Goal: Task Accomplishment & Management: Manage account settings

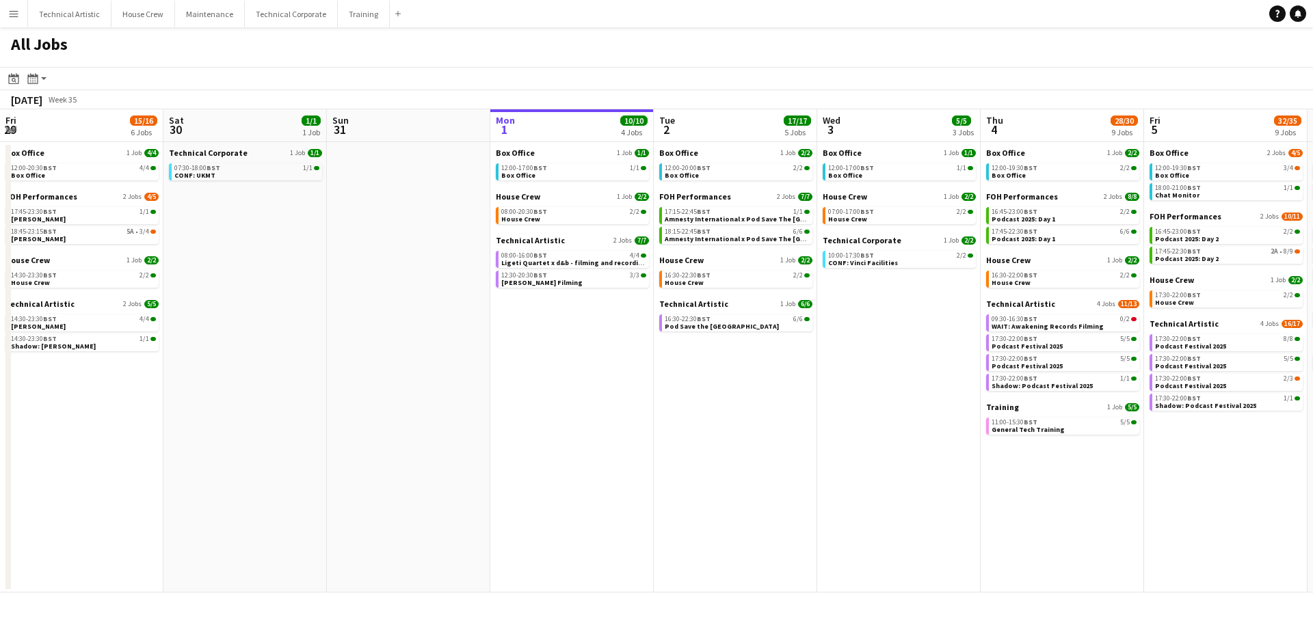
scroll to position [0, 311]
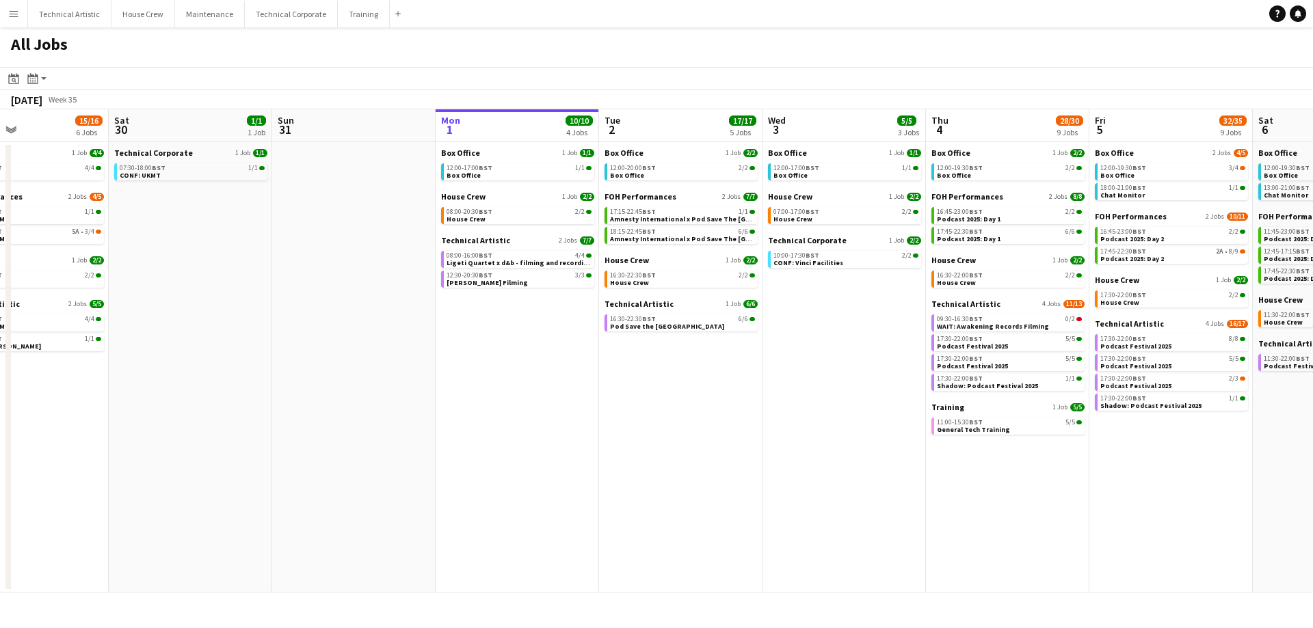
drag, startPoint x: 154, startPoint y: 407, endPoint x: 410, endPoint y: 402, distance: 256.5
click at [410, 402] on app-calendar-viewport "Wed 27 1/1 1 Job Thu 28 2/2 2 Jobs Fri 29 15/16 6 Jobs Sat 30 1/1 1 Job Sun 31 …" at bounding box center [656, 350] width 1313 height 483
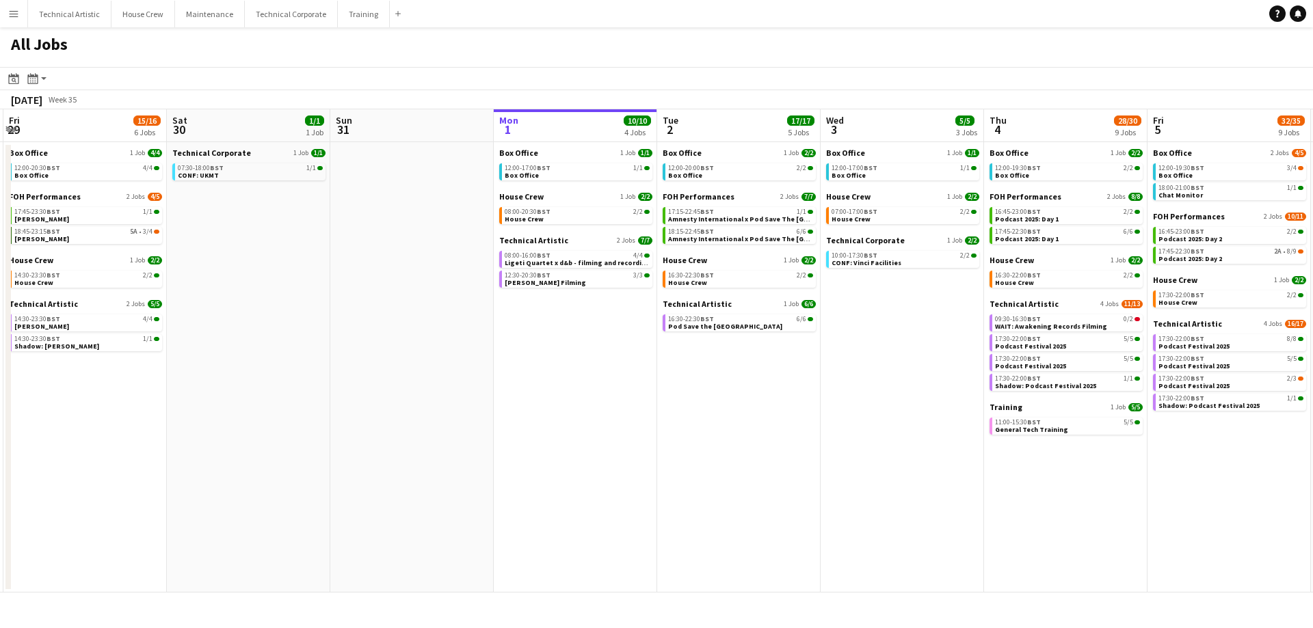
scroll to position [0, 316]
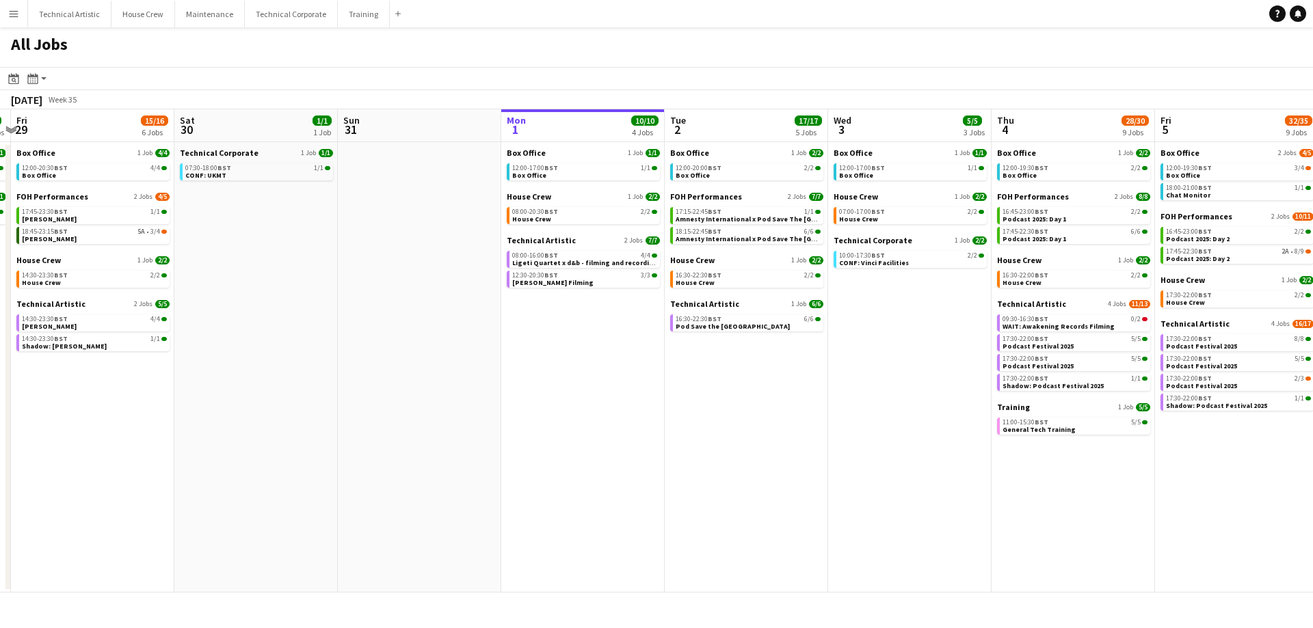
drag, startPoint x: 267, startPoint y: 399, endPoint x: 280, endPoint y: 298, distance: 102.0
click at [332, 394] on app-calendar-viewport "Wed 27 1/1 1 Job Thu 28 2/2 2 Jobs Fri 29 15/16 6 Jobs Sat 30 1/1 1 Job Sun 31 …" at bounding box center [656, 350] width 1313 height 483
click at [228, 175] on link "07:30-18:00 BST 1/1 CONF: UKMT" at bounding box center [257, 171] width 145 height 16
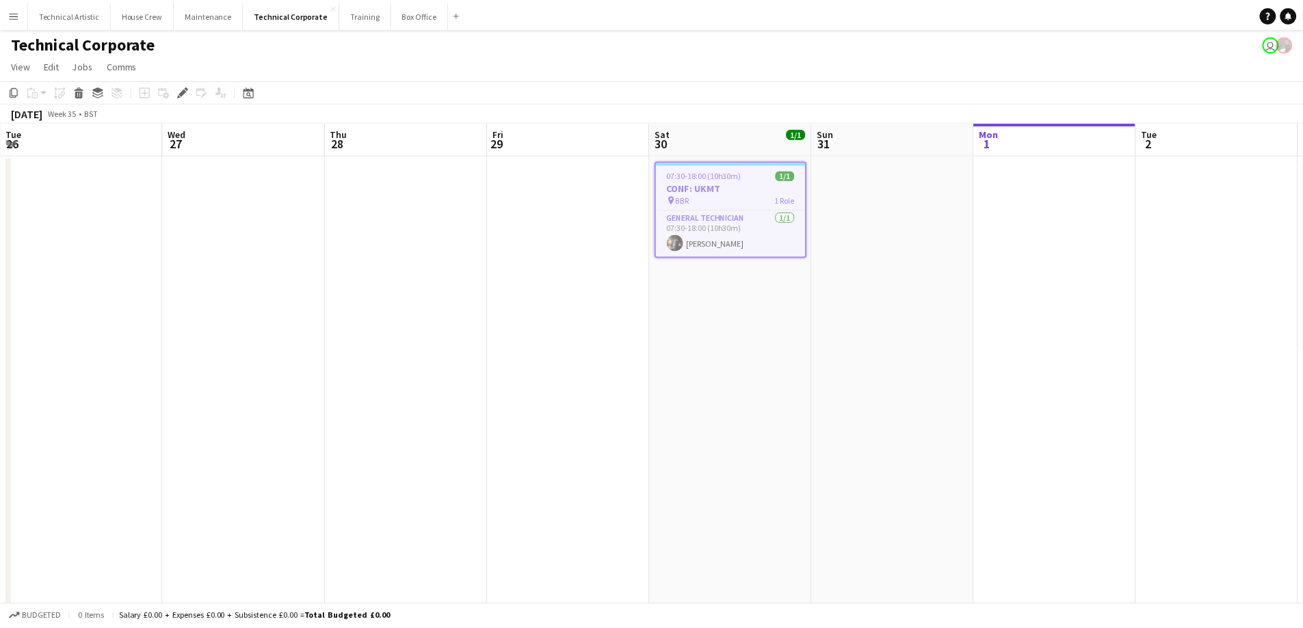
scroll to position [0, 470]
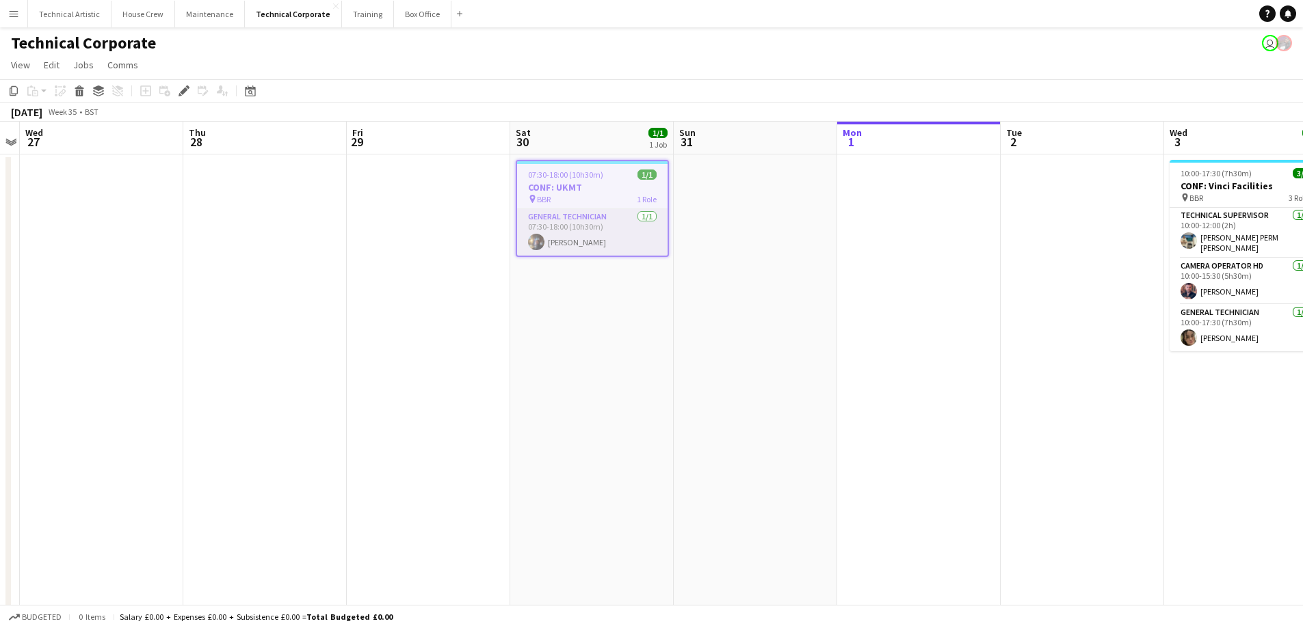
click at [587, 218] on app-card-role "General Technician [DATE] 07:30-18:00 (10h30m) [PERSON_NAME]" at bounding box center [592, 232] width 150 height 46
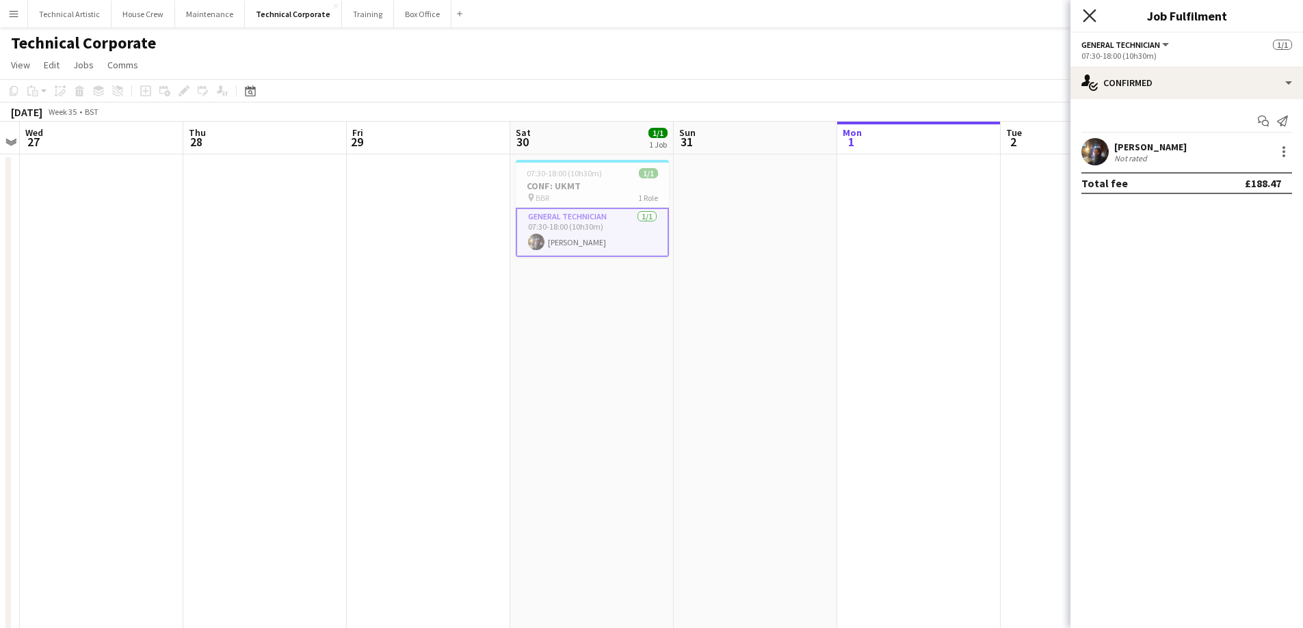
drag, startPoint x: 1086, startPoint y: 18, endPoint x: 946, endPoint y: 2, distance: 141.1
click at [1083, 18] on icon "Close pop-in" at bounding box center [1088, 15] width 13 height 13
